Goal: Information Seeking & Learning: Find specific fact

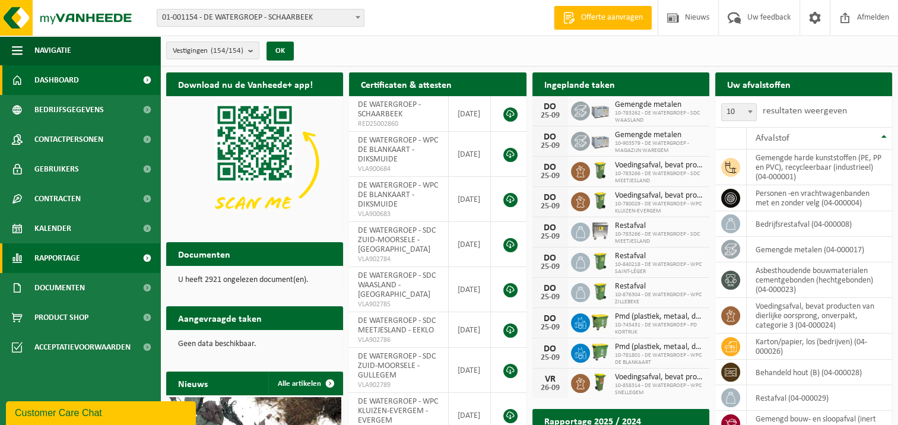
click at [75, 259] on span "Rapportage" at bounding box center [57, 258] width 46 height 30
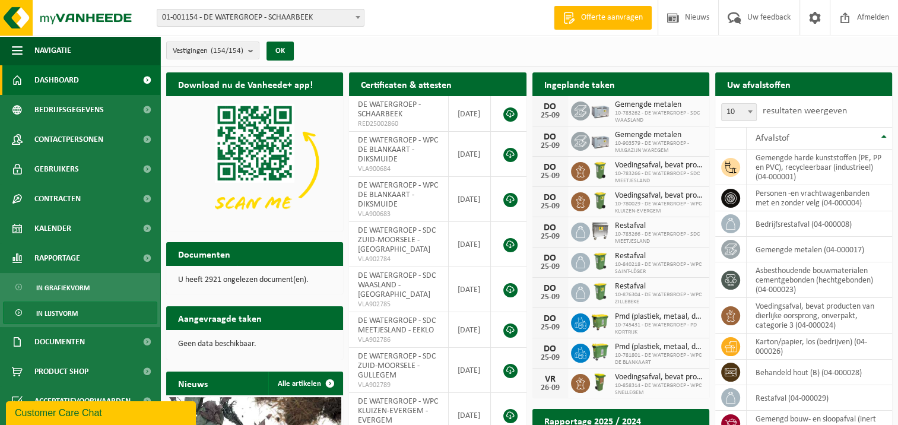
click at [76, 313] on span "In lijstvorm" at bounding box center [57, 313] width 42 height 23
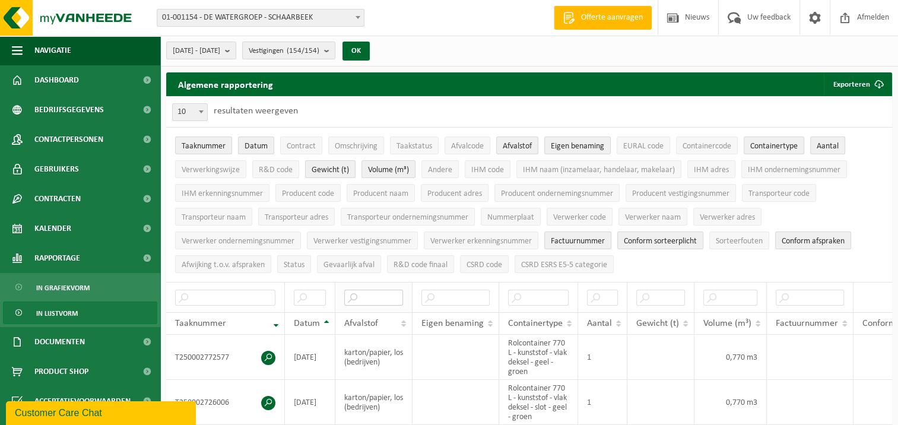
click at [386, 292] on input "text" at bounding box center [373, 298] width 59 height 16
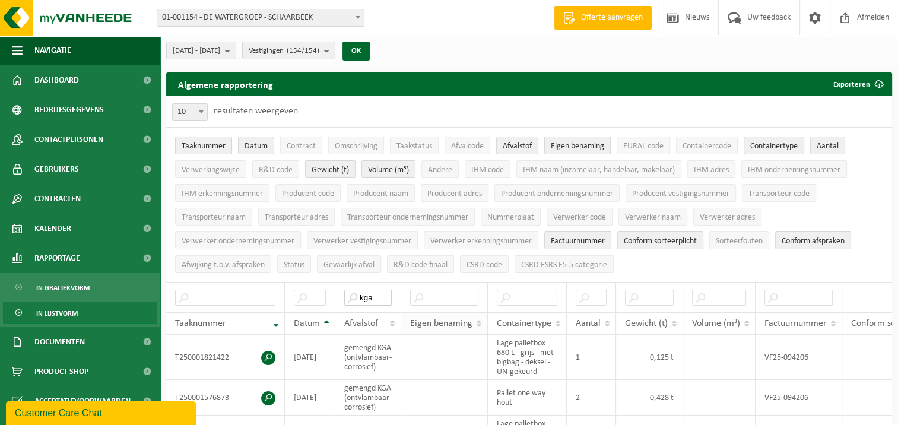
scroll to position [59, 0]
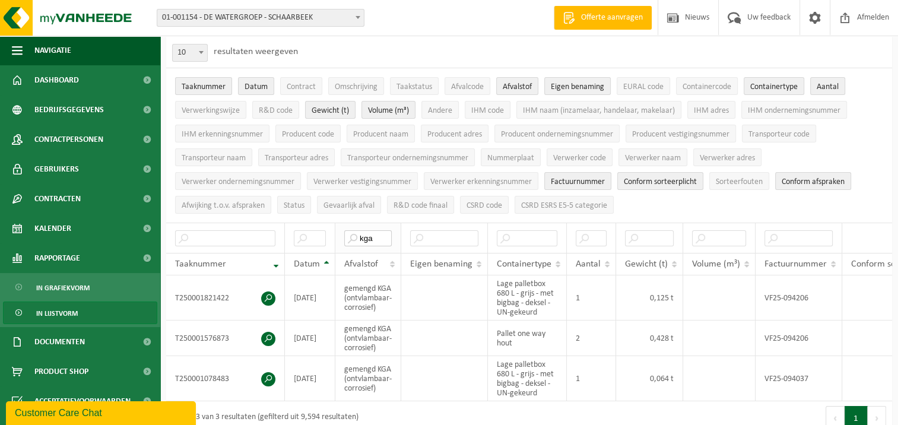
drag, startPoint x: 375, startPoint y: 235, endPoint x: 354, endPoint y: 235, distance: 21.4
click at [354, 235] on input "kga" at bounding box center [367, 238] width 47 height 16
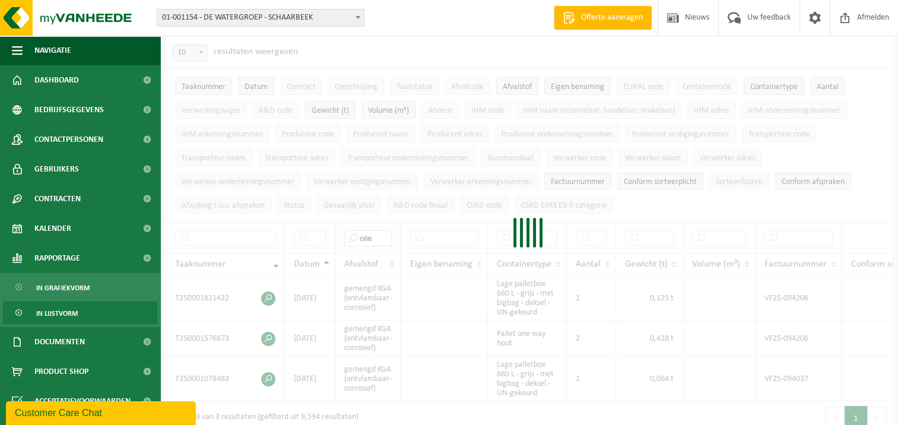
type input "olie"
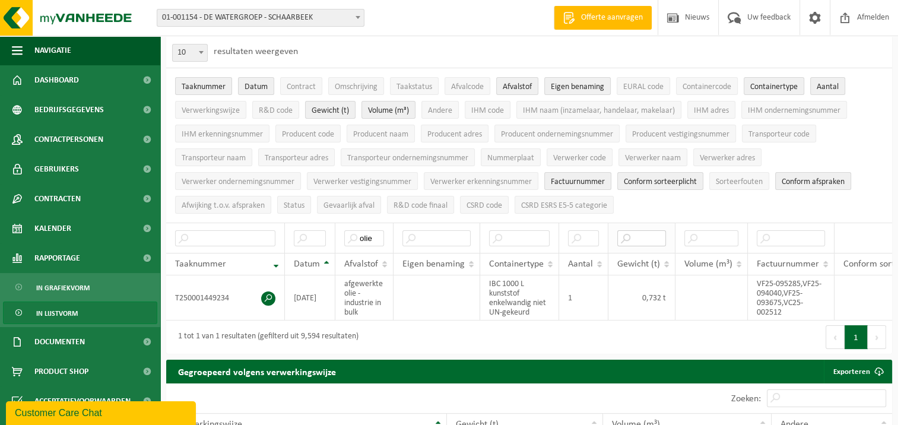
click at [658, 234] on input "text" at bounding box center [641, 238] width 49 height 16
click at [641, 83] on span "EURAL code" at bounding box center [643, 86] width 40 height 9
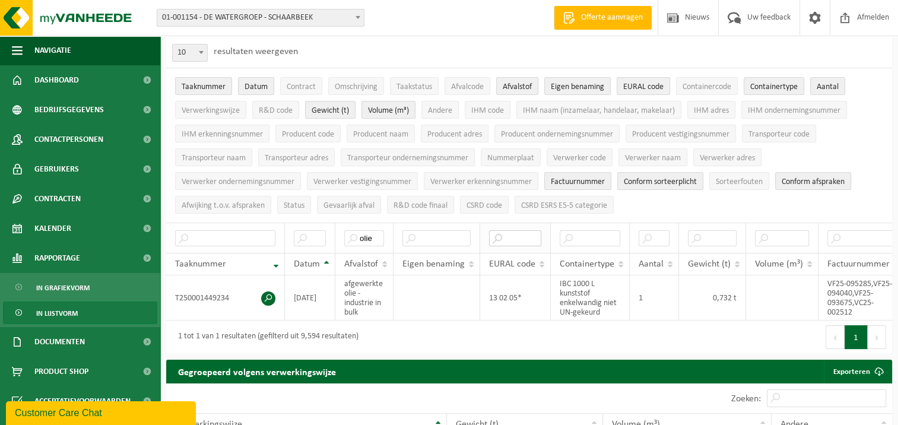
click at [522, 235] on input "text" at bounding box center [515, 238] width 52 height 16
paste input "16 02 13*"
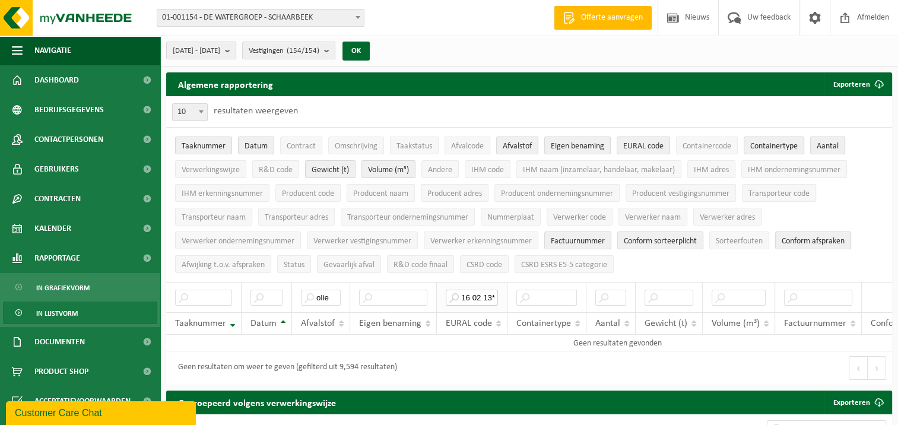
scroll to position [0, 0]
drag, startPoint x: 490, startPoint y: 292, endPoint x: 444, endPoint y: 292, distance: 46.3
click at [446, 292] on input "16 02 13*" at bounding box center [472, 298] width 52 height 16
type input "*"
click at [474, 290] on input "*" at bounding box center [472, 298] width 52 height 16
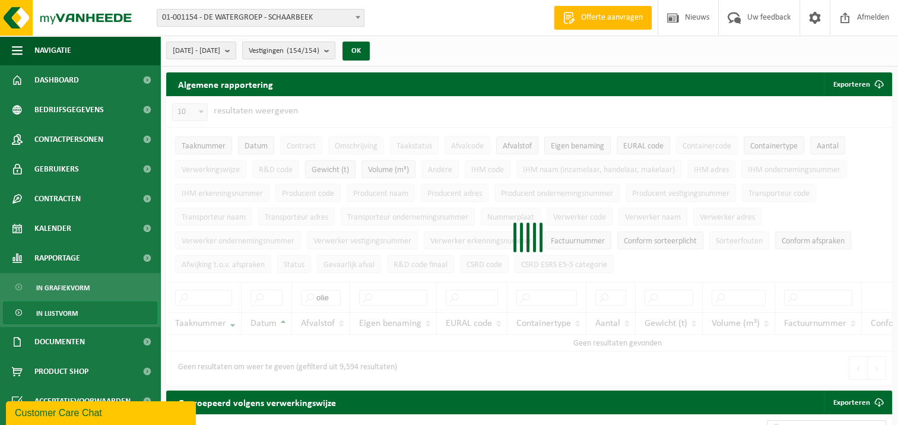
click at [331, 295] on div at bounding box center [529, 240] width 726 height 288
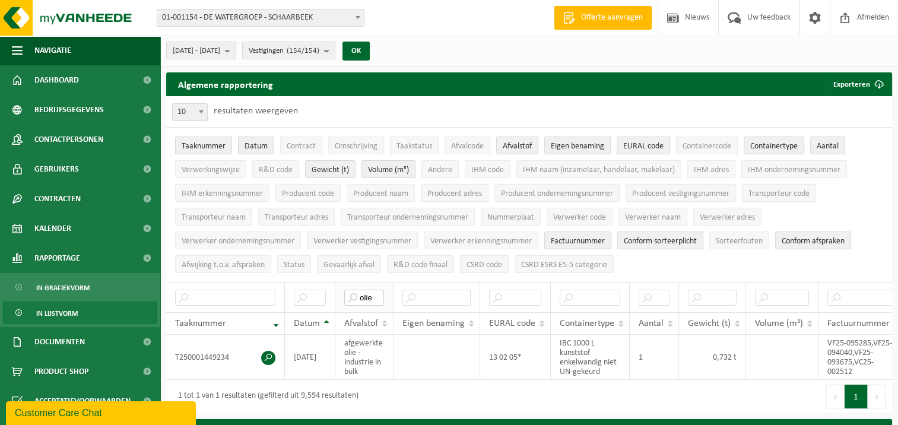
click at [375, 294] on input "olie" at bounding box center [364, 298] width 40 height 16
type input "o"
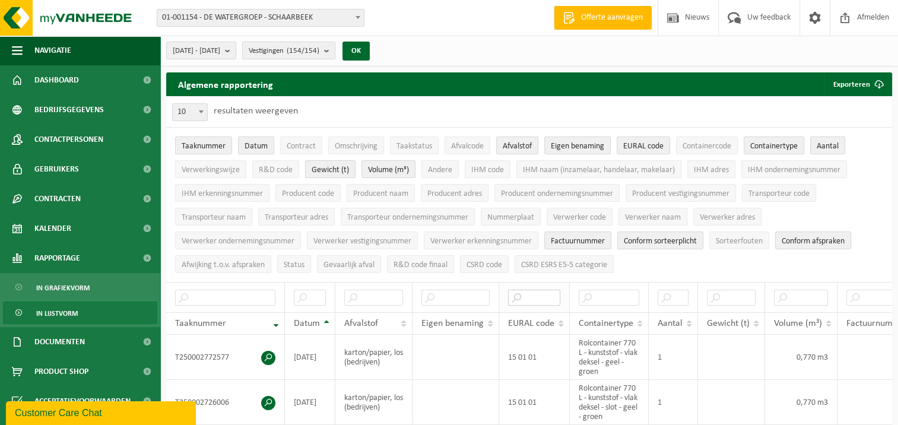
click at [523, 296] on input "text" at bounding box center [534, 298] width 52 height 16
paste input "16 02 13*"
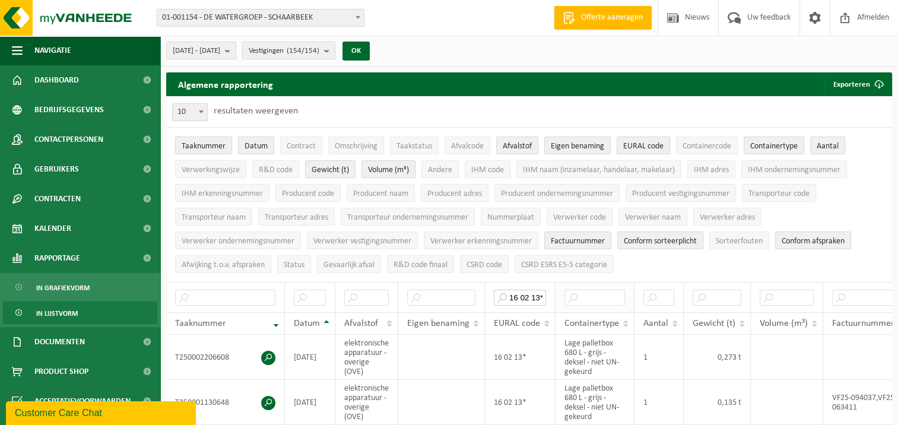
scroll to position [59, 0]
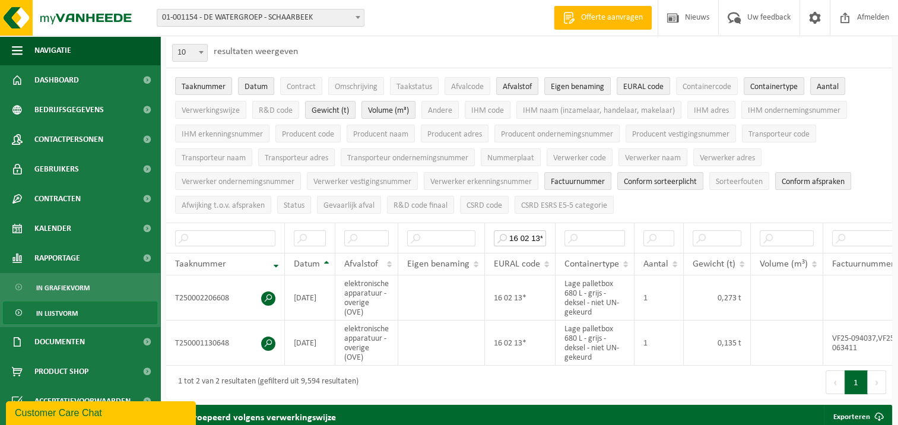
type input "16 02 13*"
drag, startPoint x: 542, startPoint y: 234, endPoint x: 507, endPoint y: 237, distance: 35.7
click at [507, 237] on input "16 02 13*" at bounding box center [520, 238] width 52 height 16
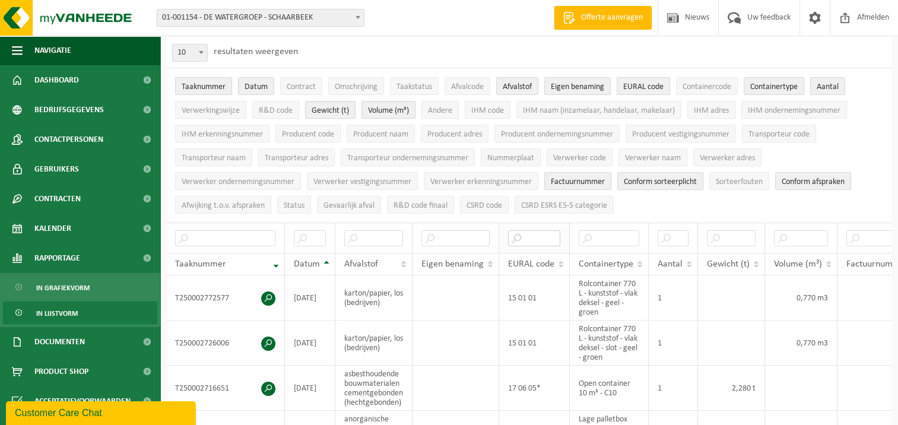
click at [539, 236] on input "text" at bounding box center [534, 238] width 52 height 16
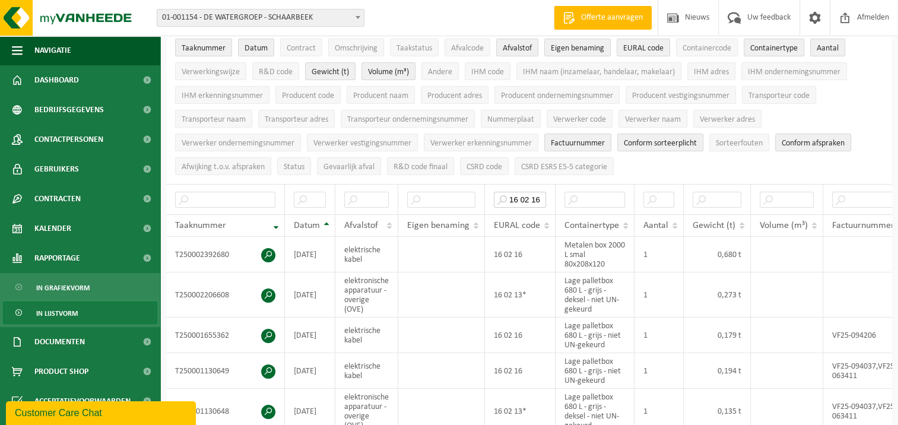
scroll to position [119, 0]
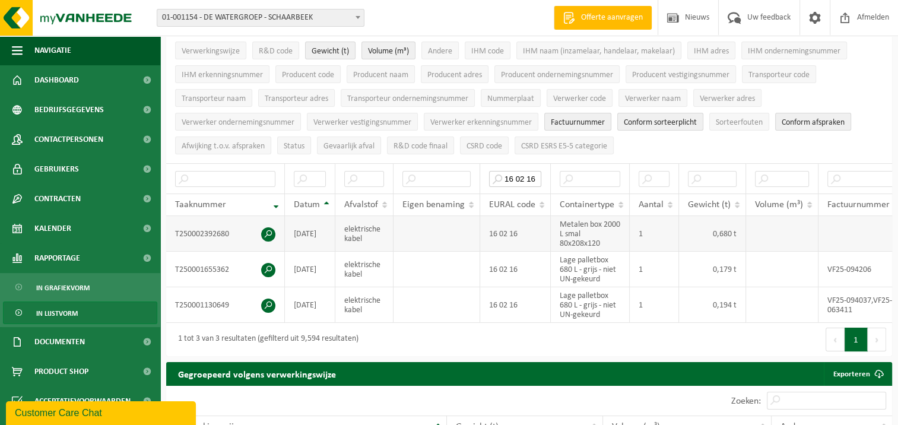
type input "16 02 16"
drag, startPoint x: 536, startPoint y: 171, endPoint x: 495, endPoint y: 171, distance: 40.4
click at [494, 171] on input "16 02 16" at bounding box center [515, 179] width 52 height 16
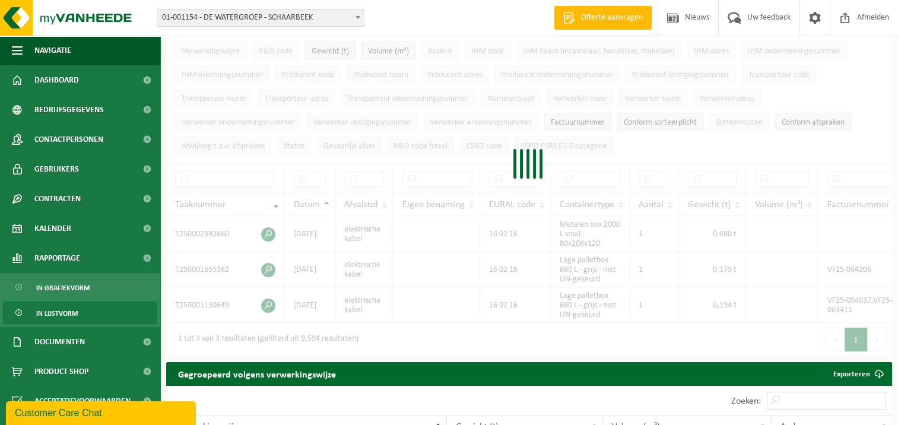
click at [373, 177] on div at bounding box center [529, 166] width 726 height 379
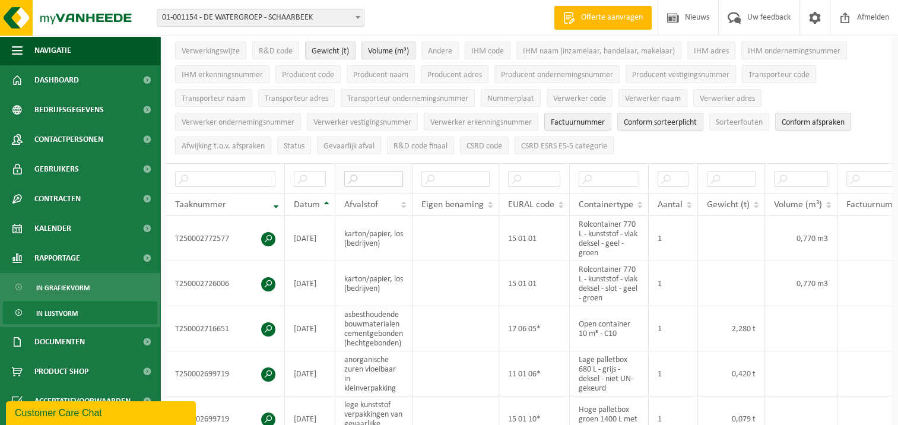
click at [374, 173] on input "text" at bounding box center [373, 179] width 59 height 16
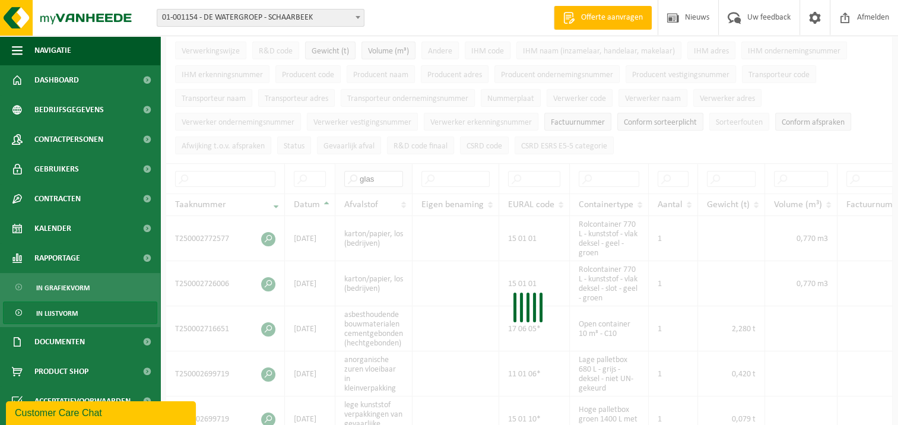
type input "glas"
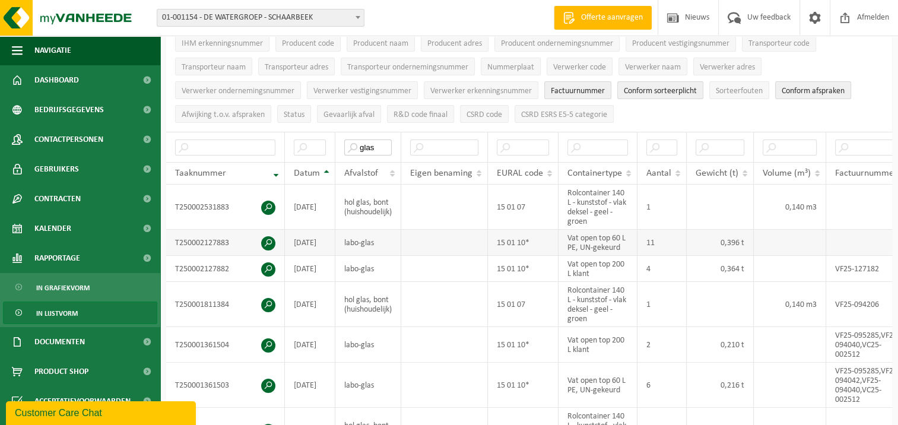
scroll to position [178, 0]
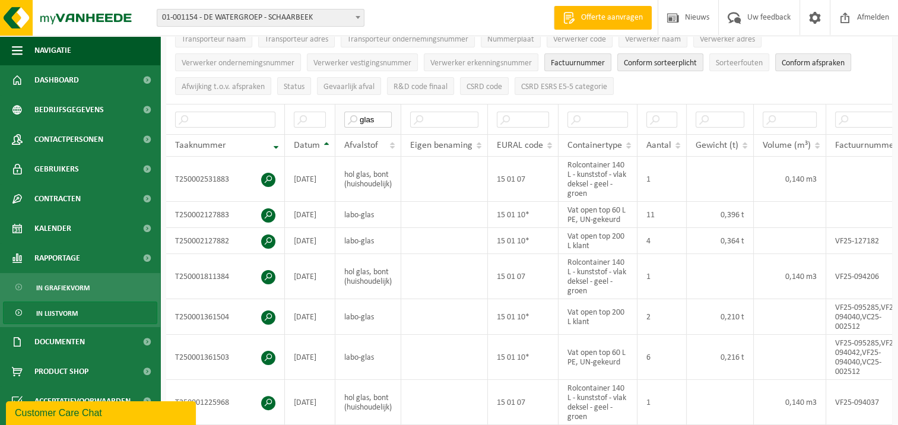
drag, startPoint x: 388, startPoint y: 115, endPoint x: 351, endPoint y: 113, distance: 36.8
click at [351, 113] on input "glas" at bounding box center [367, 120] width 47 height 16
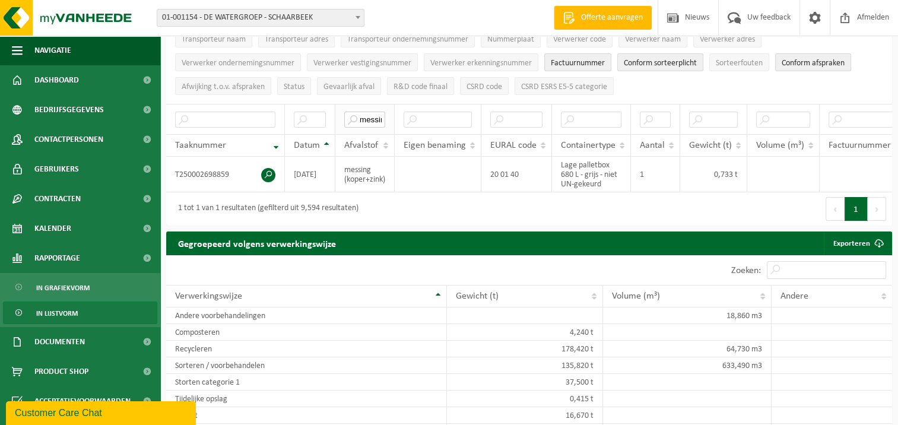
click at [380, 116] on input "messing" at bounding box center [364, 120] width 41 height 16
click at [375, 113] on input "ng" at bounding box center [364, 120] width 41 height 16
type input "n"
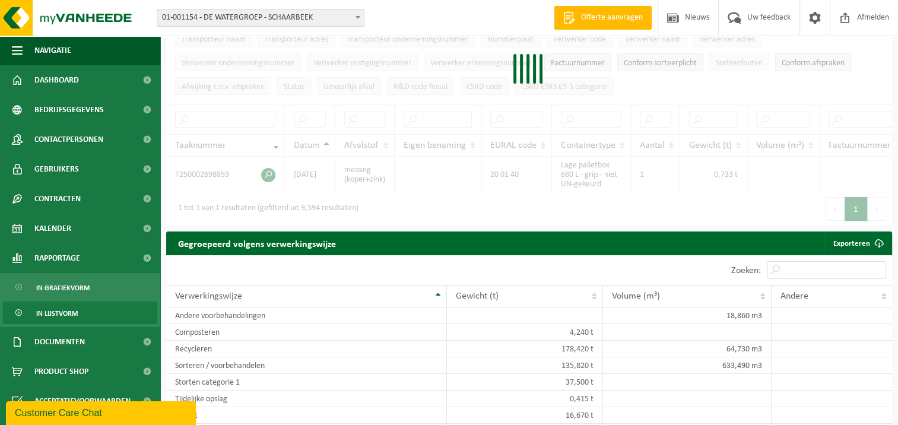
click at [373, 114] on div at bounding box center [529, 71] width 726 height 307
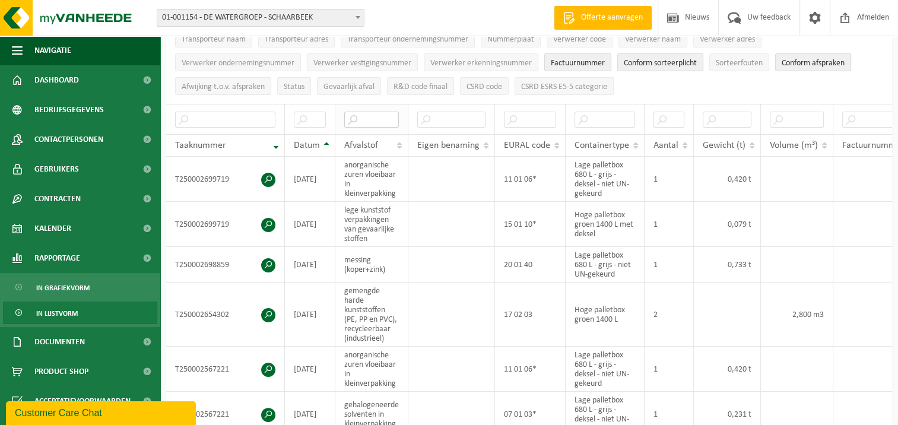
click at [377, 115] on input "text" at bounding box center [371, 120] width 55 height 16
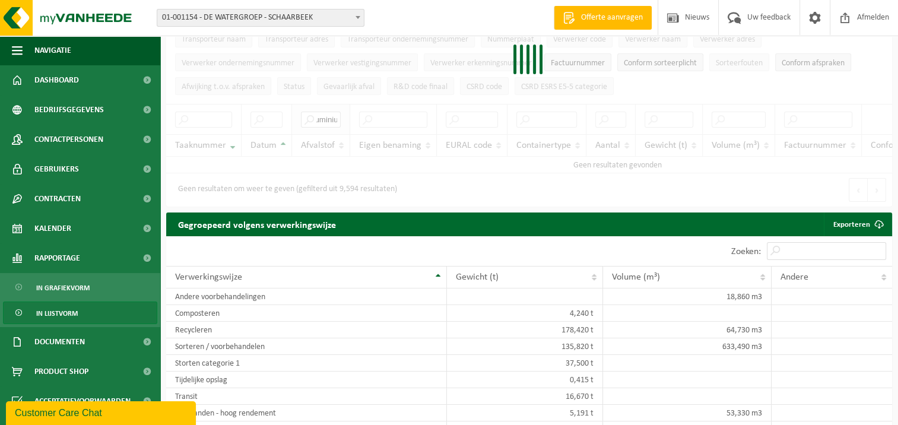
type input "aluminium"
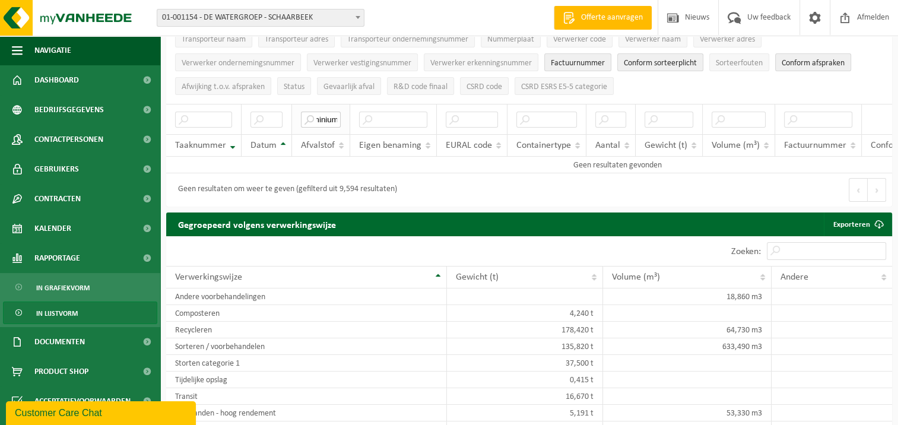
scroll to position [0, 0]
drag, startPoint x: 335, startPoint y: 116, endPoint x: 311, endPoint y: 117, distance: 24.4
click at [311, 117] on input "aluminium" at bounding box center [321, 120] width 40 height 16
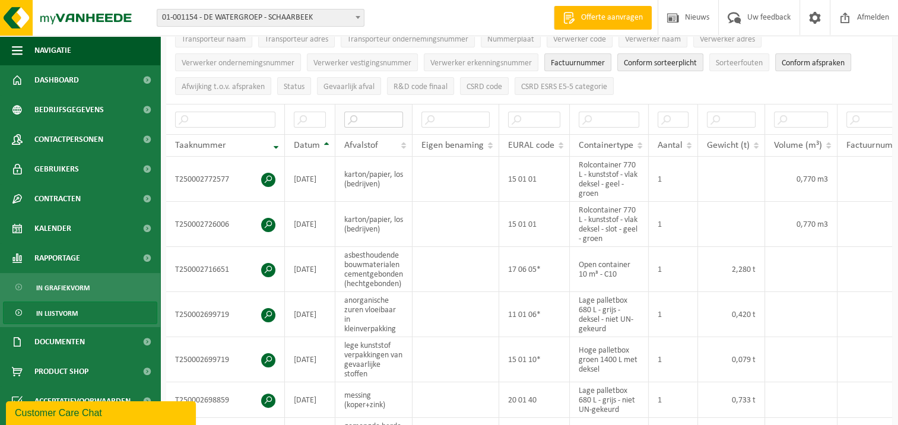
click at [360, 116] on input "text" at bounding box center [373, 120] width 59 height 16
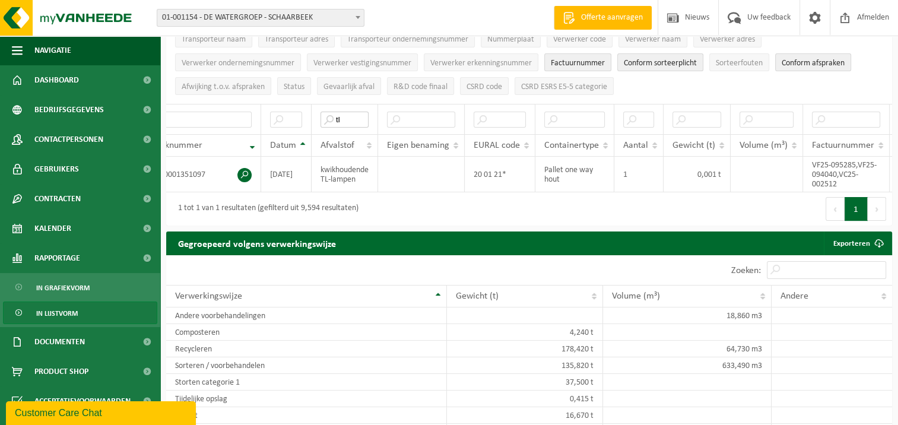
scroll to position [0, 47]
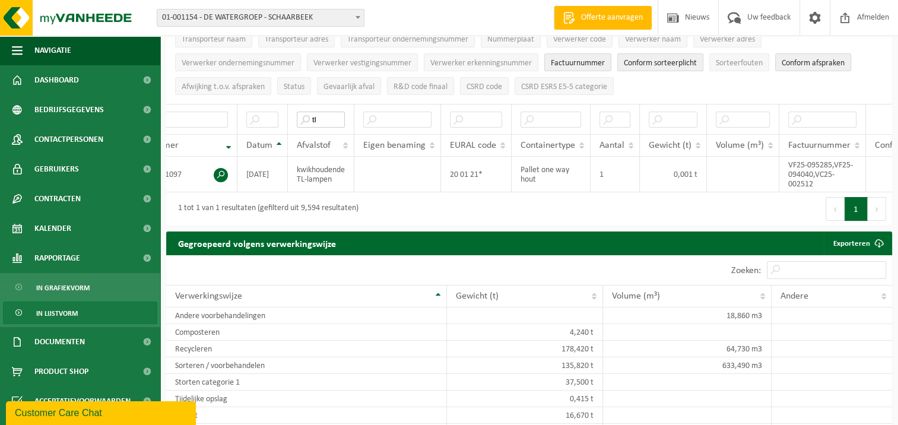
type input "tl"
